Goal: Task Accomplishment & Management: Manage account settings

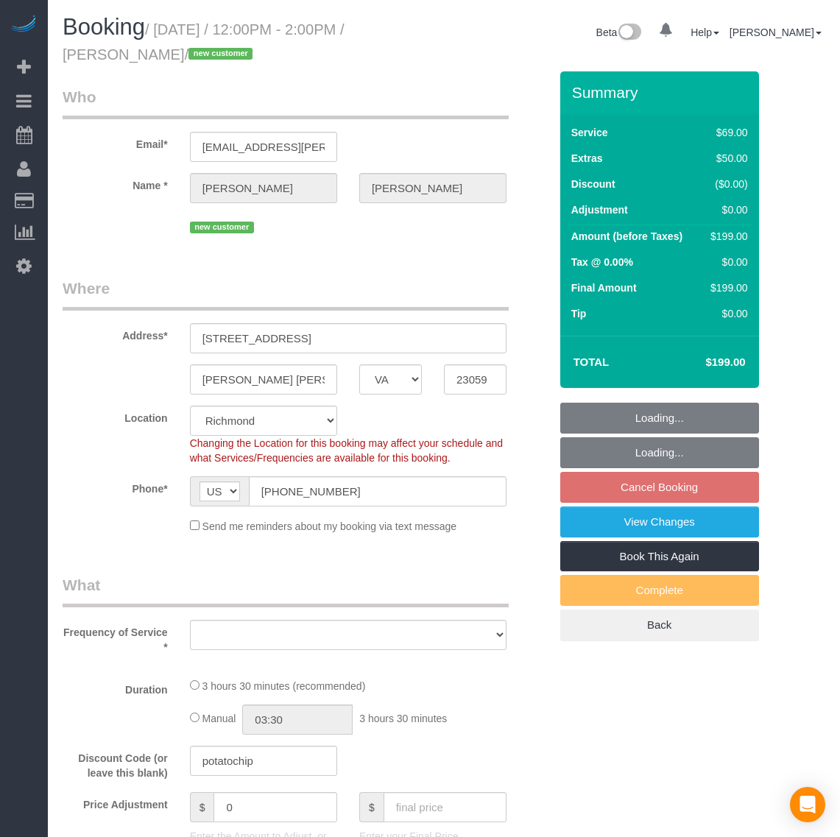
select select "VA"
select select "number:2"
select select "number:41"
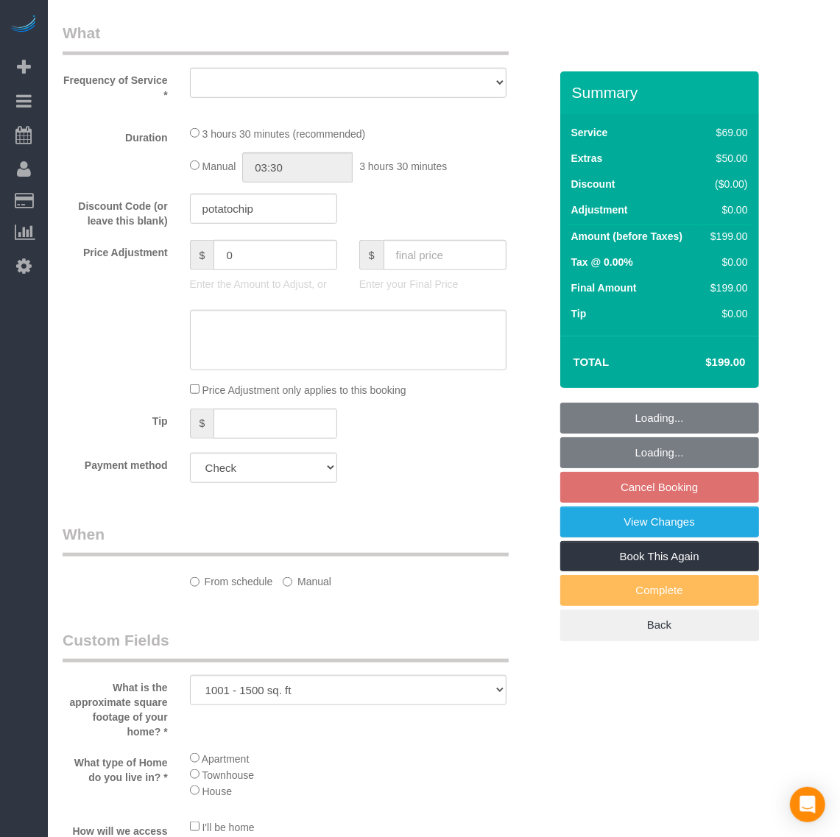
select select "object:3249"
select select "spot23"
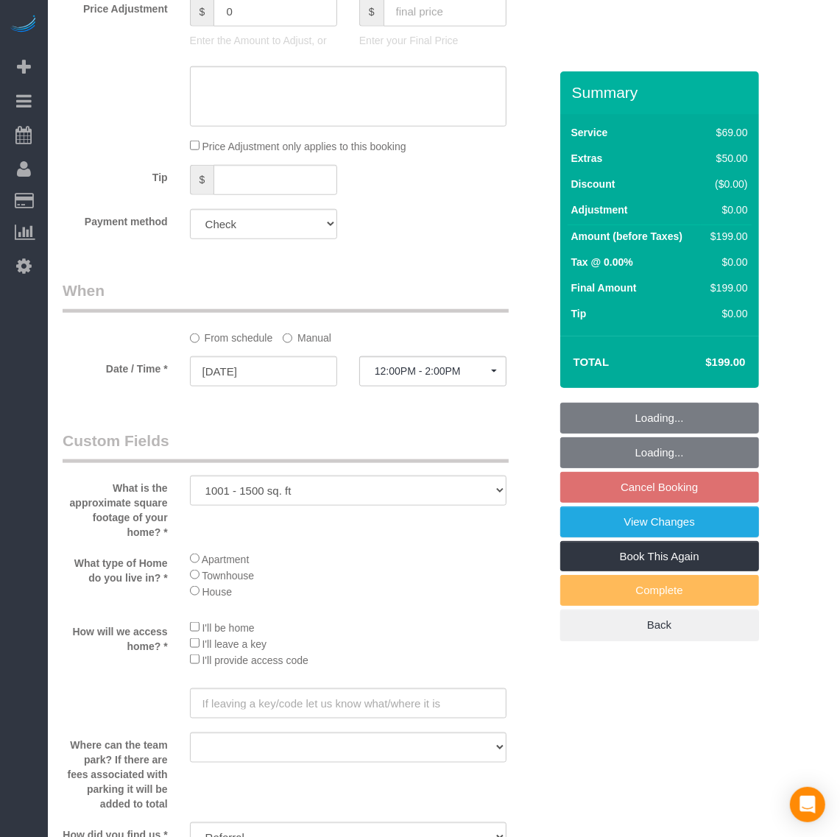
select select "1001"
select select "1"
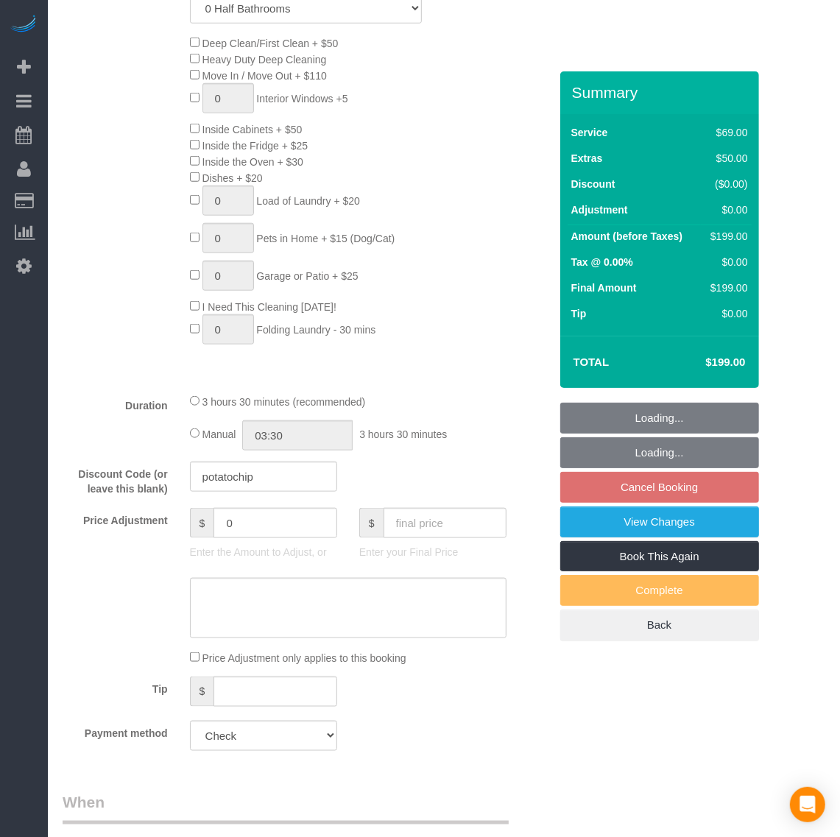
select select "object:3413"
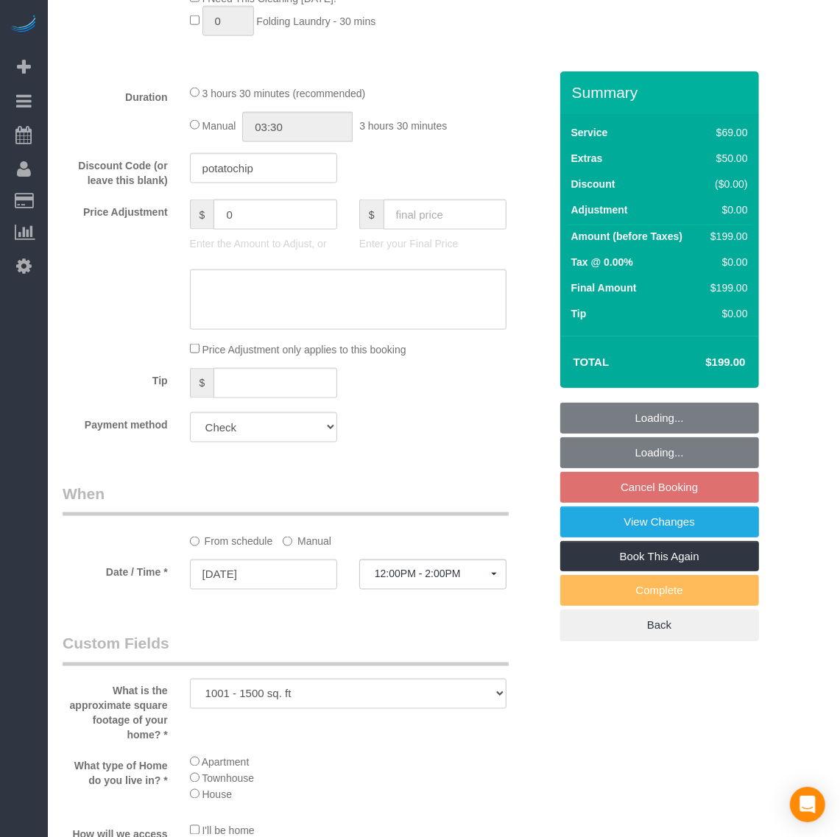
select select "1001"
select select "1"
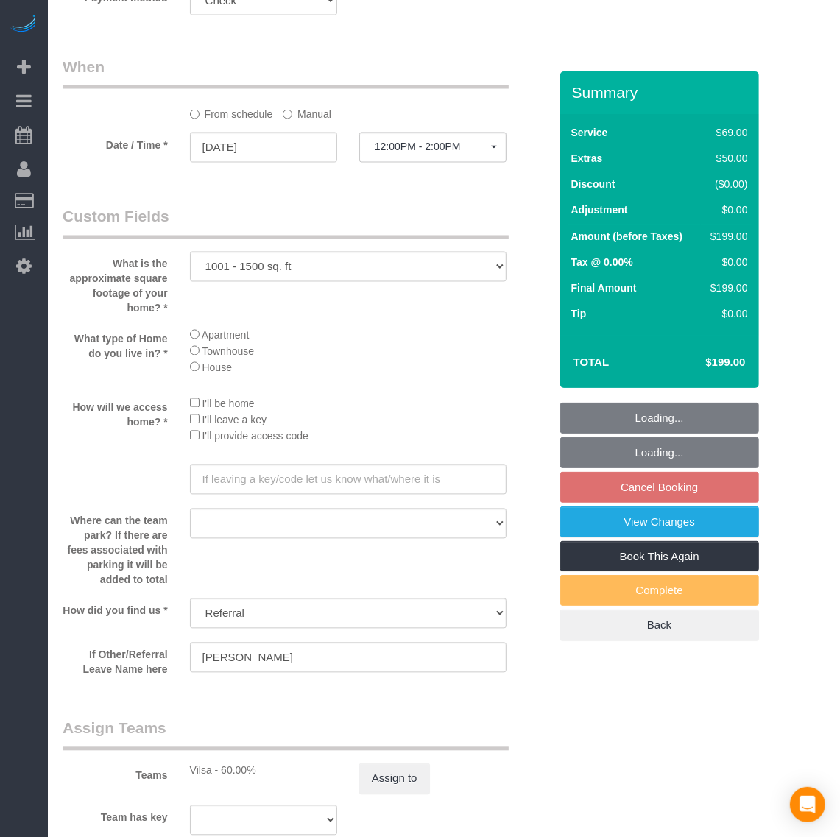
scroll to position [1565, 0]
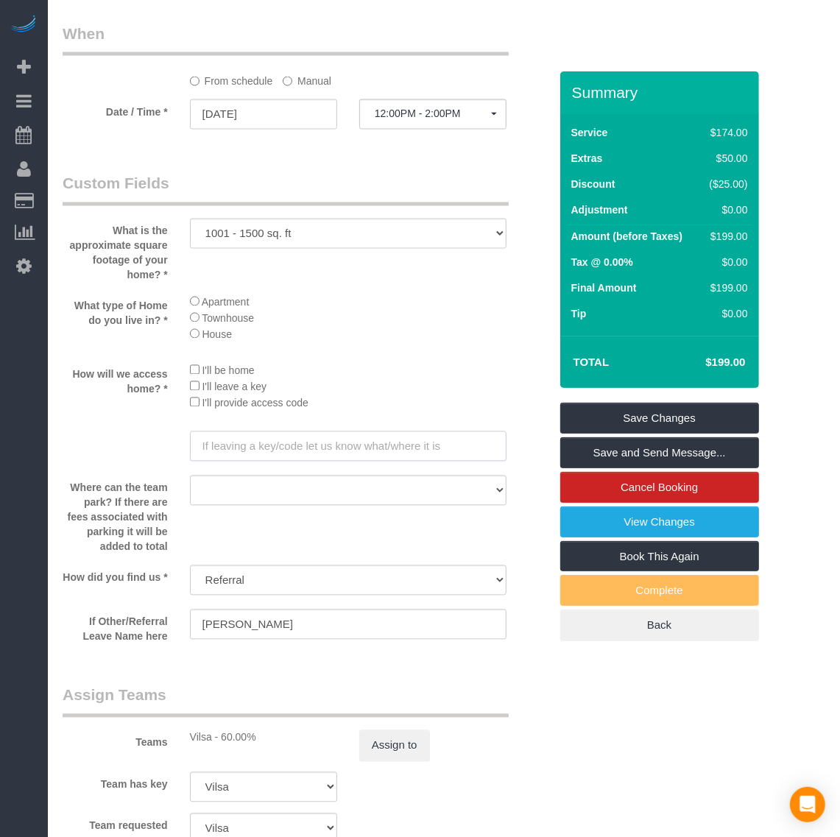
click at [243, 446] on input "text" at bounding box center [348, 447] width 317 height 30
type input "Under the doormat"
click at [589, 407] on link "Save Changes" at bounding box center [660, 418] width 199 height 31
